Goal: Information Seeking & Learning: Learn about a topic

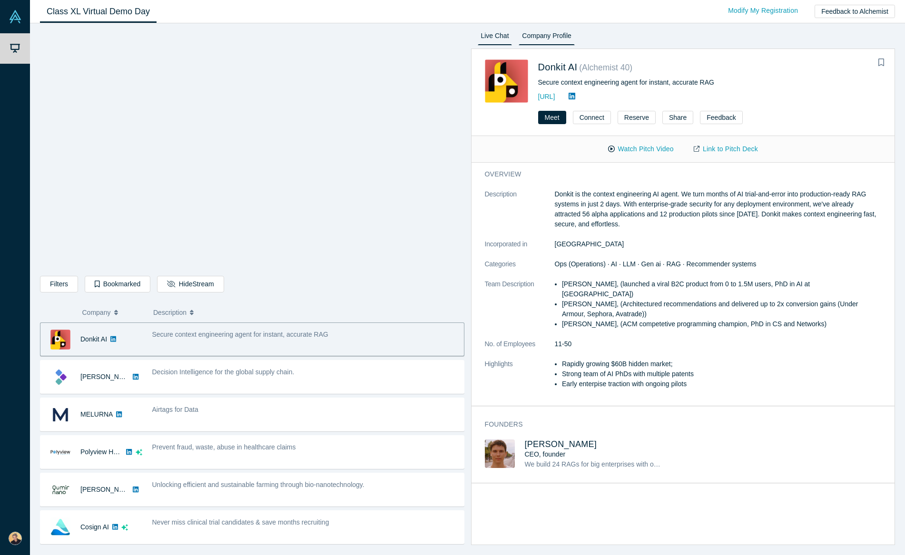
click at [503, 39] on link "Live Chat" at bounding box center [495, 37] width 35 height 15
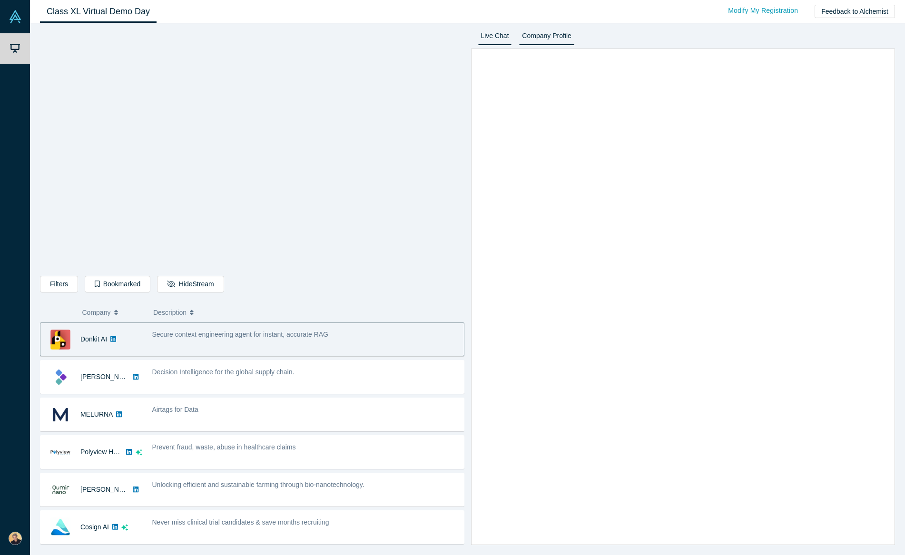
click at [550, 38] on link "Company Profile" at bounding box center [546, 37] width 56 height 15
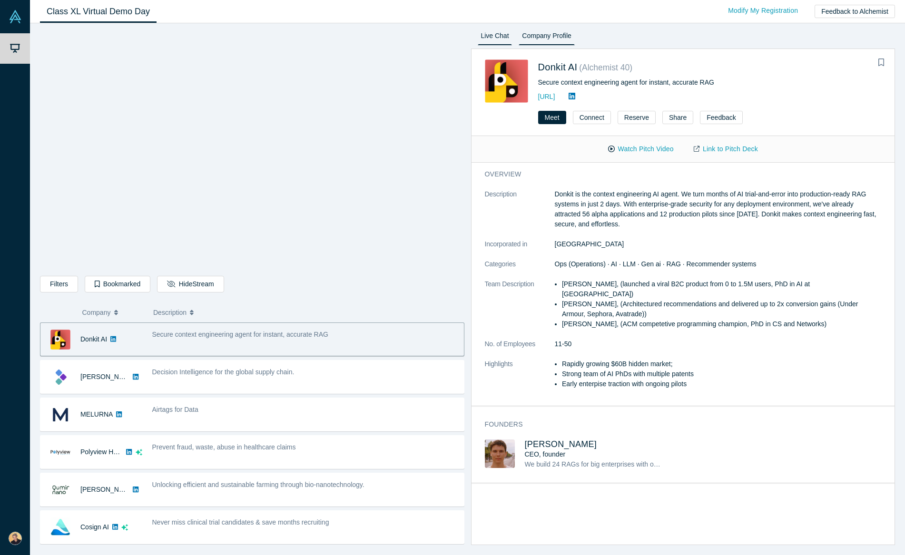
click at [499, 38] on link "Live Chat" at bounding box center [495, 37] width 35 height 15
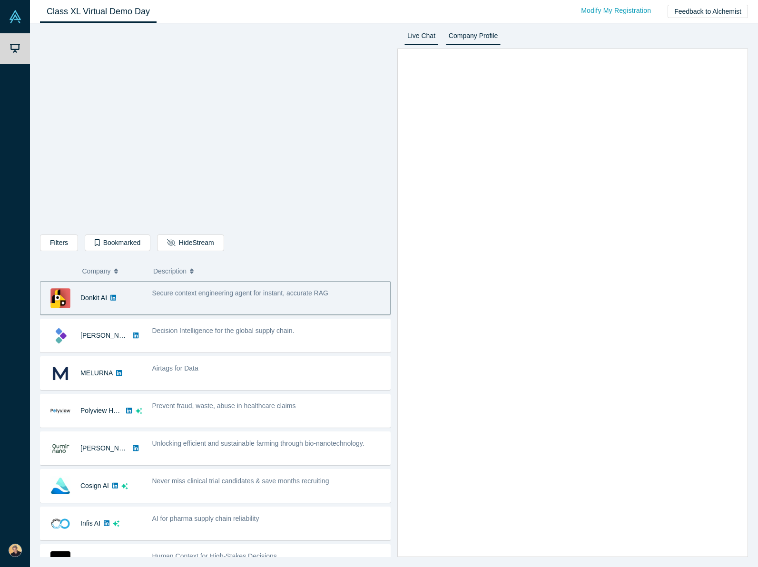
click at [477, 38] on link "Company Profile" at bounding box center [473, 37] width 56 height 15
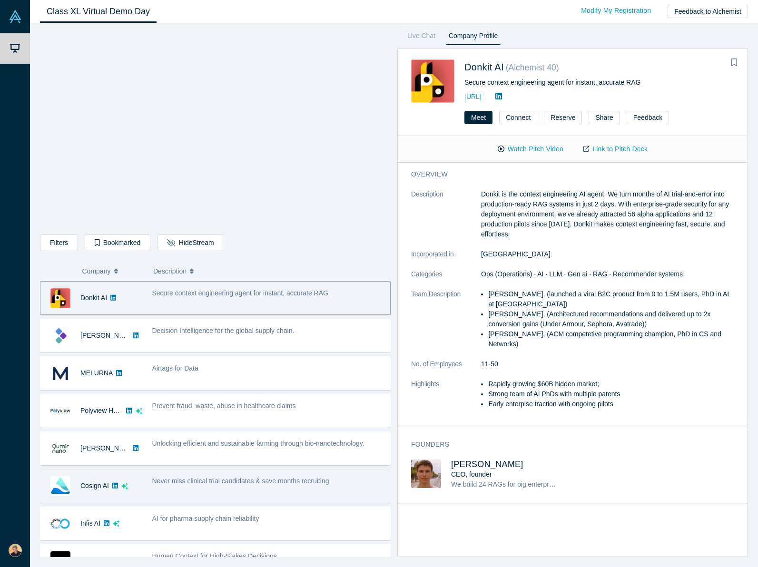
click at [211, 478] on span "Never miss clinical trial candidates & save months recruiting" at bounding box center [240, 481] width 177 height 8
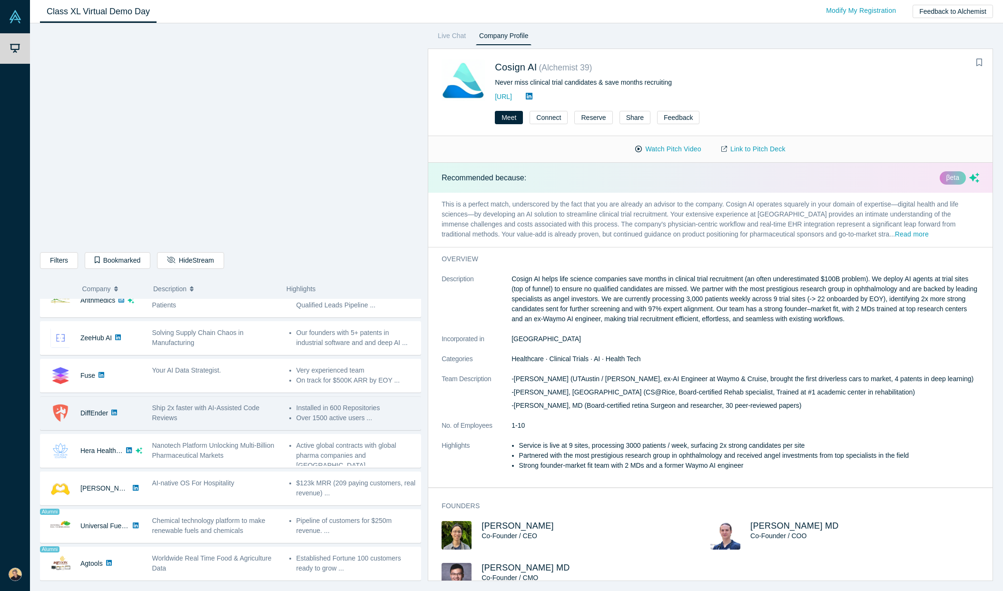
scroll to position [356, 0]
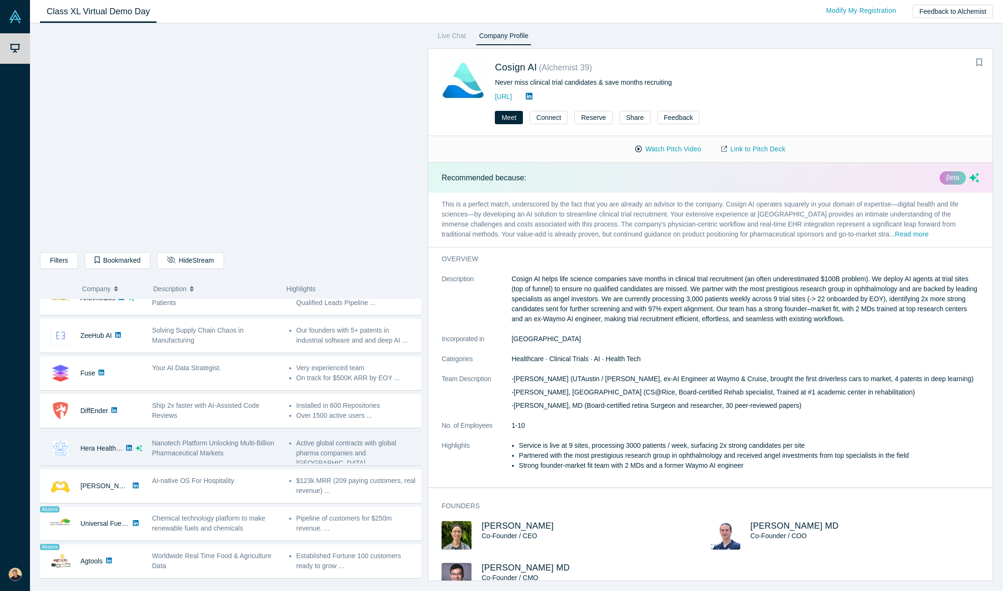
click at [224, 449] on span "Nanotech Platform Unlocking Multi-Billion Pharmaceutical Markets" at bounding box center [213, 448] width 122 height 18
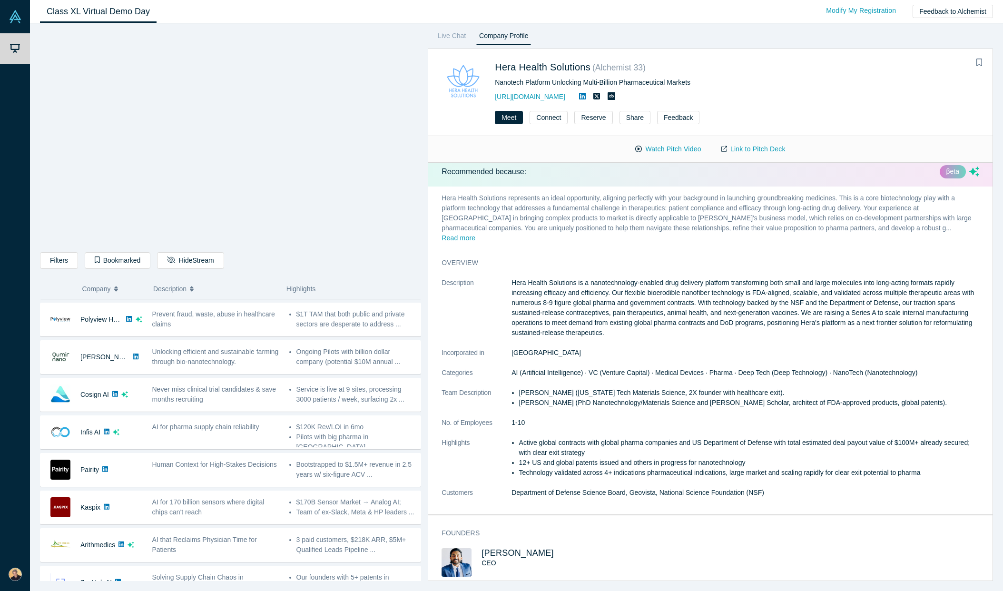
scroll to position [0, 0]
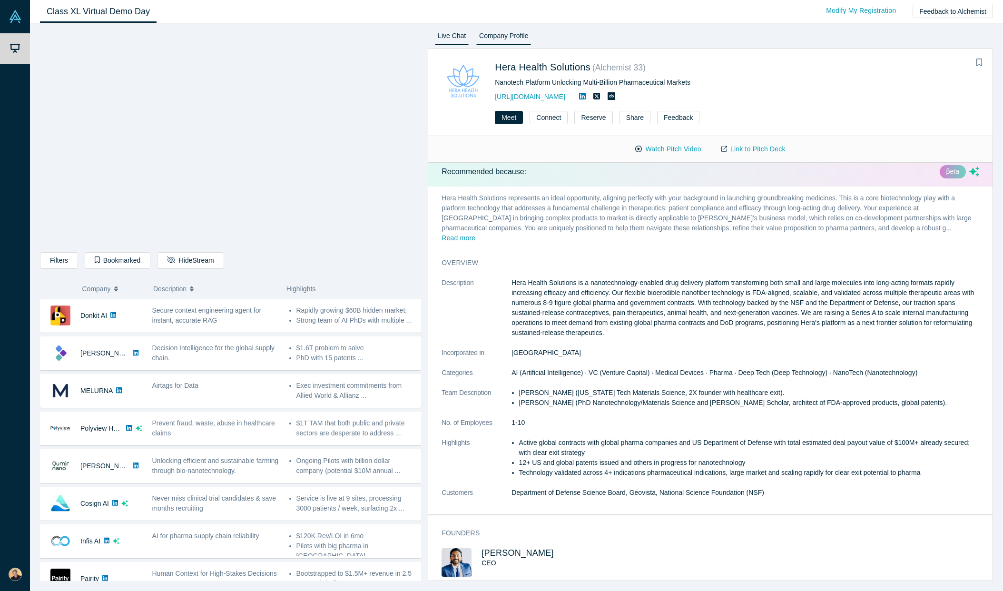
click at [451, 36] on link "Live Chat" at bounding box center [451, 37] width 35 height 15
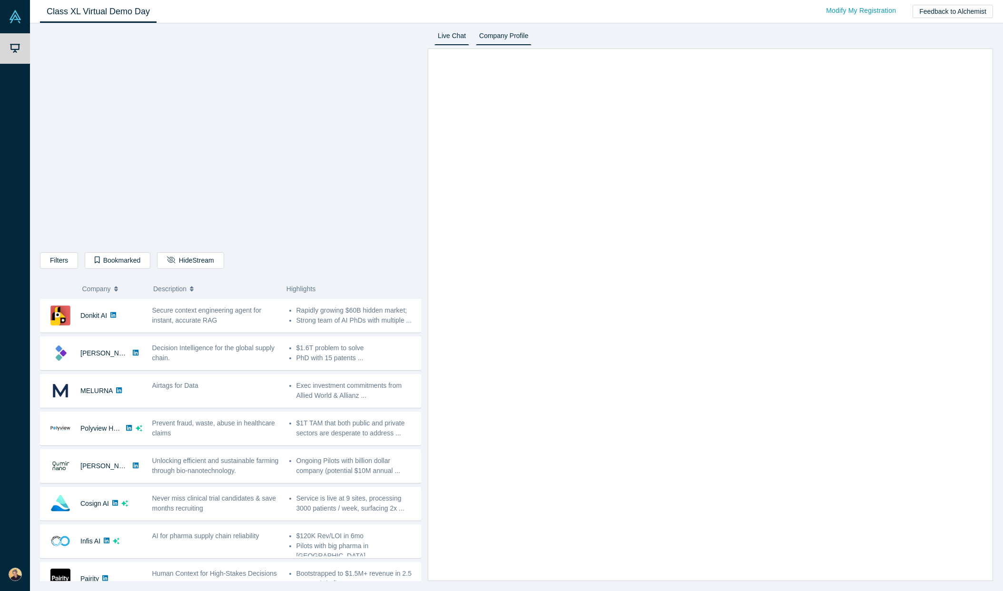
click at [499, 34] on link "Company Profile" at bounding box center [504, 37] width 56 height 15
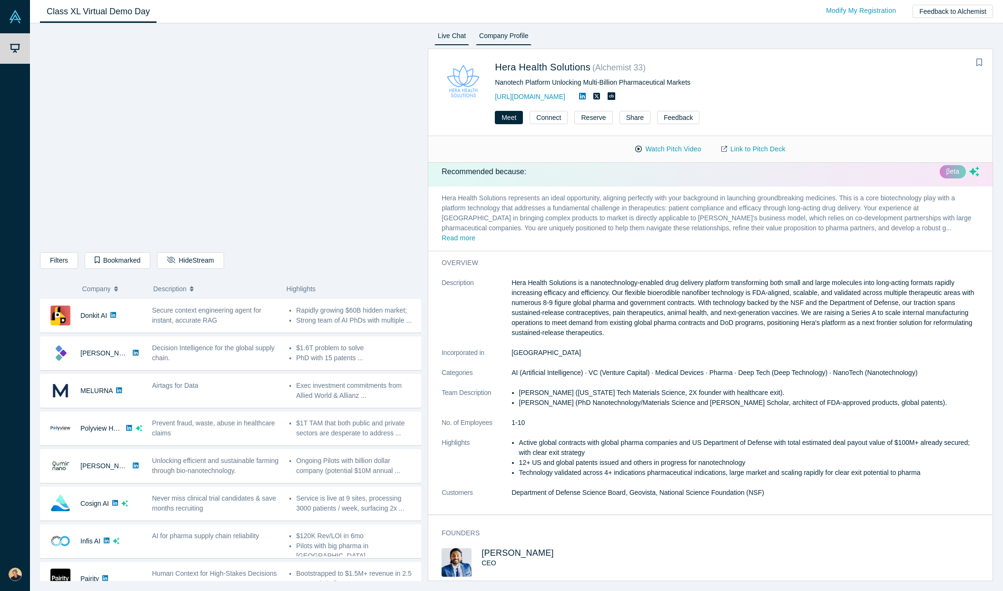
click at [456, 34] on link "Live Chat" at bounding box center [451, 37] width 35 height 15
